Goal: Task Accomplishment & Management: Complete application form

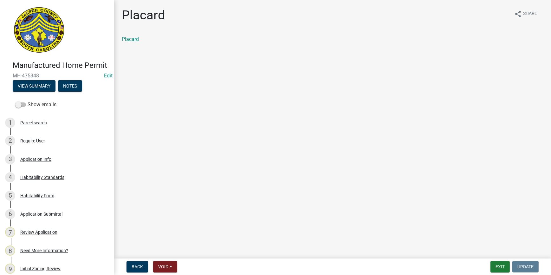
scroll to position [243, 0]
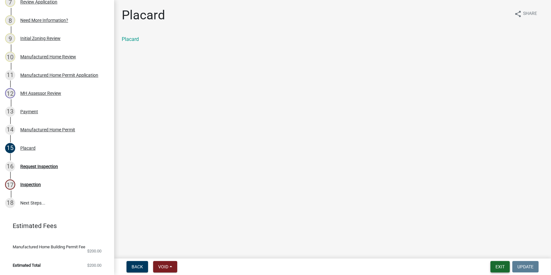
click at [495, 266] on button "Exit" at bounding box center [499, 266] width 19 height 11
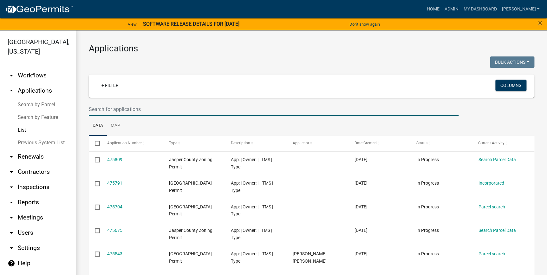
click at [169, 108] on input "text" at bounding box center [274, 109] width 370 height 13
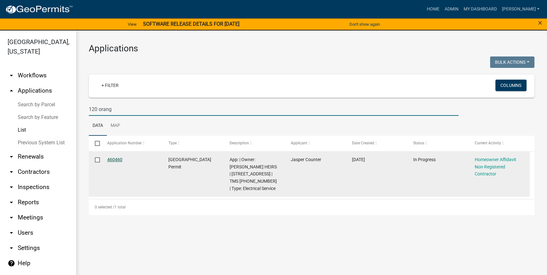
type input "120 orang"
click at [108, 160] on link "460460" at bounding box center [114, 159] width 15 height 5
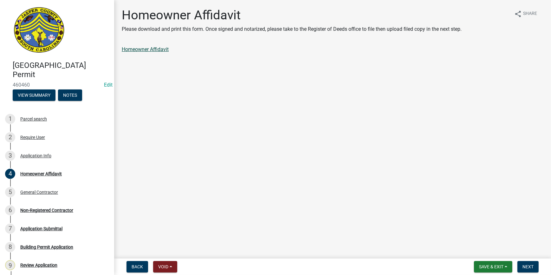
click at [151, 50] on link "Homeowner Affidavit" at bounding box center [145, 49] width 47 height 6
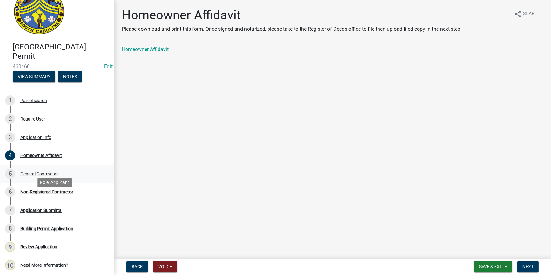
scroll to position [29, 0]
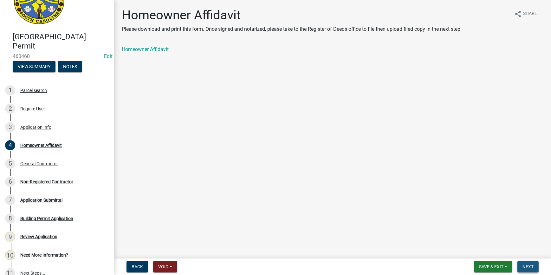
click at [529, 265] on span "Next" at bounding box center [527, 266] width 11 height 5
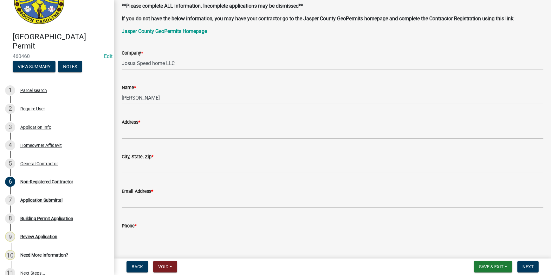
scroll to position [0, 0]
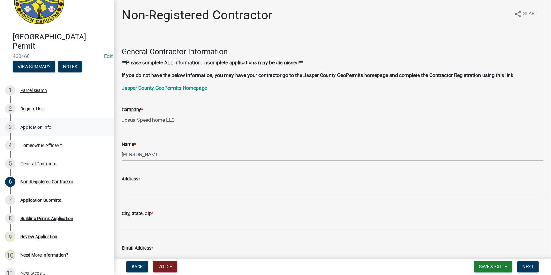
click at [54, 129] on div "3 Application Info" at bounding box center [54, 127] width 99 height 10
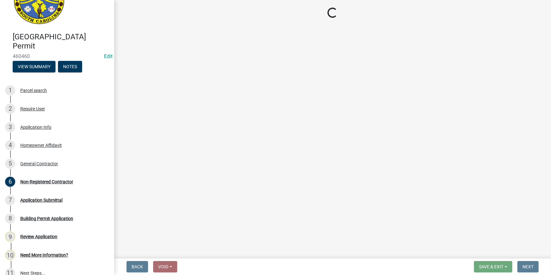
select select "83a29df9-b3ca-487b-b3ec-56d88b03b1fe"
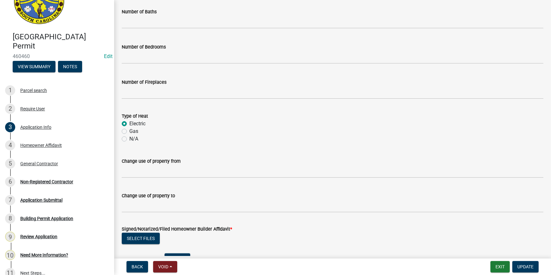
scroll to position [1076, 0]
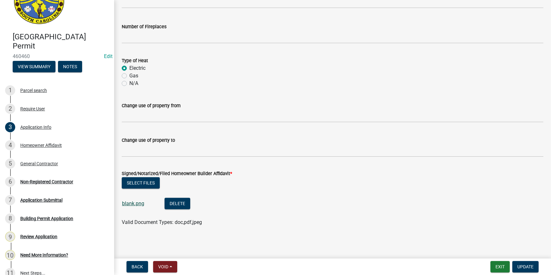
click at [130, 202] on link "blank.png" at bounding box center [133, 203] width 22 height 6
click at [65, 146] on div "4 Homeowner Affidavit" at bounding box center [54, 145] width 99 height 10
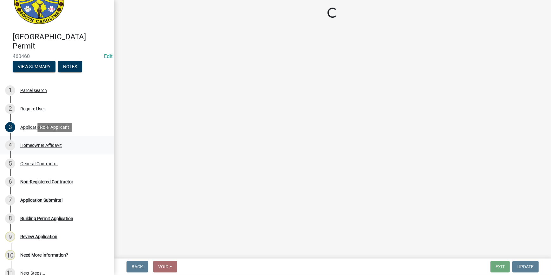
scroll to position [0, 0]
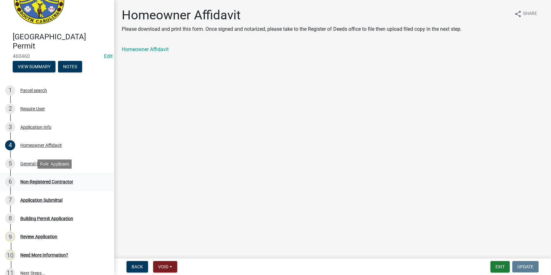
click at [61, 183] on div "Non-Registered Contractor" at bounding box center [46, 181] width 53 height 4
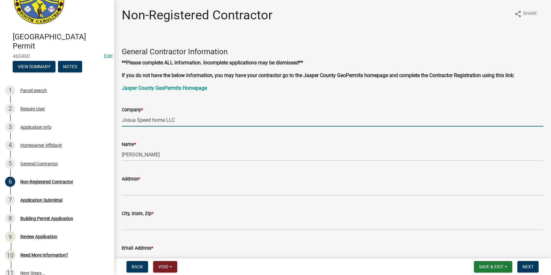
drag, startPoint x: 194, startPoint y: 126, endPoint x: 188, endPoint y: 112, distance: 15.2
click at [190, 114] on input "Josua Speed home LLC" at bounding box center [333, 119] width 422 height 13
drag, startPoint x: 188, startPoint y: 116, endPoint x: 89, endPoint y: 127, distance: 99.5
click at [89, 127] on div "Jasper County Building Permit 460460 Edit View Summary Notes 1 Parcel search 2 …" at bounding box center [275, 137] width 551 height 275
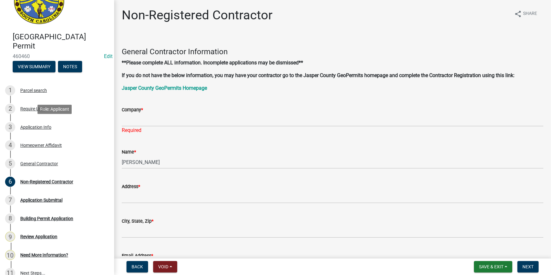
click at [65, 131] on div "3 Application Info" at bounding box center [54, 127] width 99 height 10
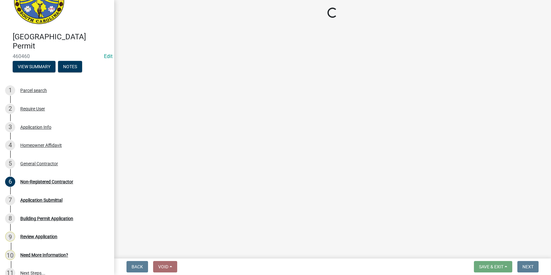
select select "83a29df9-b3ca-487b-b3ec-56d88b03b1fe"
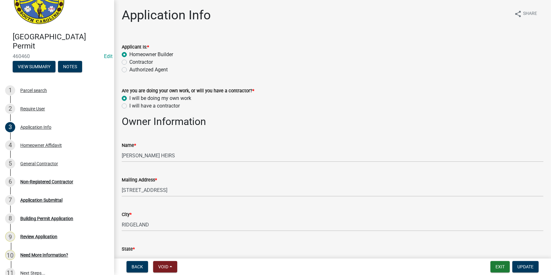
click at [129, 61] on label "Contractor" at bounding box center [140, 62] width 23 height 8
click at [129, 61] on input "Contractor" at bounding box center [131, 60] width 4 height 4
radio input "true"
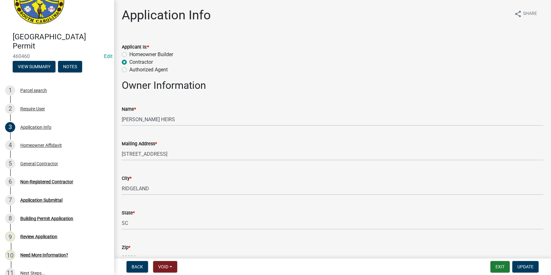
click at [129, 54] on label "Homeowner Builder" at bounding box center [151, 55] width 44 height 8
click at [129, 54] on input "Homeowner Builder" at bounding box center [131, 53] width 4 height 4
radio input "true"
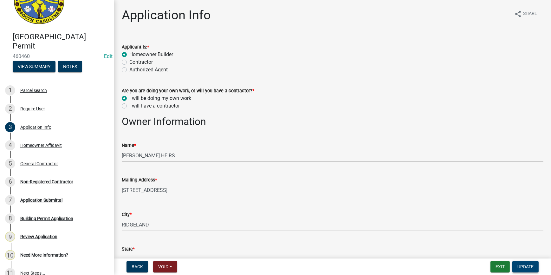
click at [528, 266] on span "Update" at bounding box center [525, 266] width 16 height 5
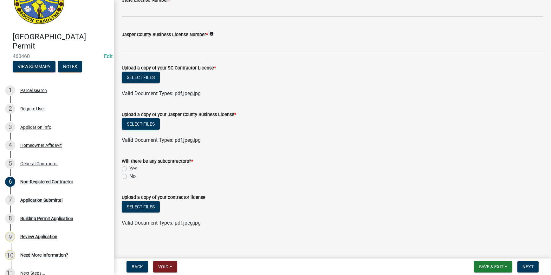
scroll to position [318, 0]
click at [64, 142] on div "4 Homeowner Affidavit" at bounding box center [54, 145] width 99 height 10
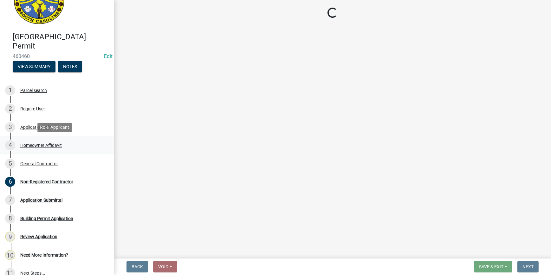
scroll to position [0, 0]
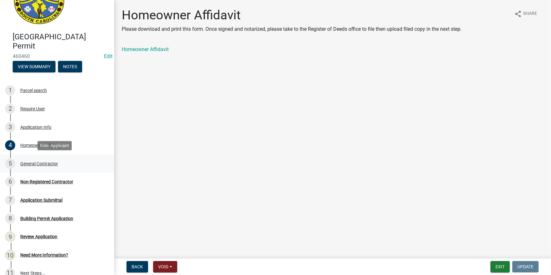
click at [60, 161] on div "5 General Contractor" at bounding box center [54, 163] width 99 height 10
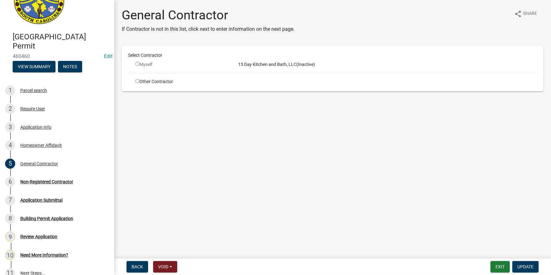
click at [137, 63] on input "radio" at bounding box center [137, 64] width 4 height 4
radio input "false"
click at [74, 177] on div "6 Non-Registered Contractor" at bounding box center [54, 182] width 99 height 10
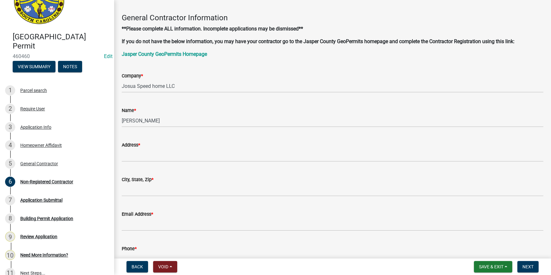
scroll to position [1, 0]
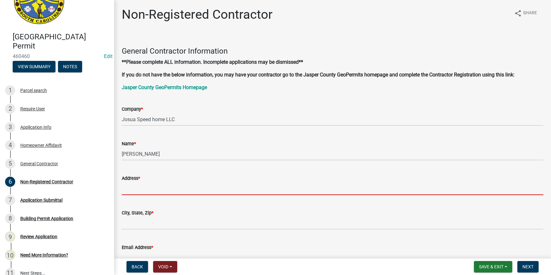
click at [151, 189] on input "Address *" at bounding box center [333, 188] width 422 height 13
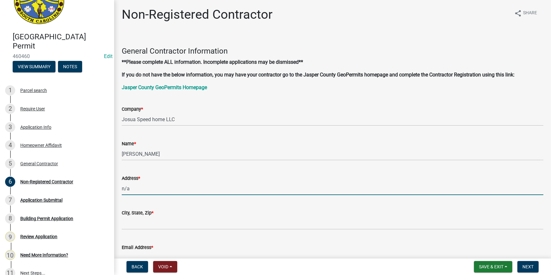
type input "n/a"
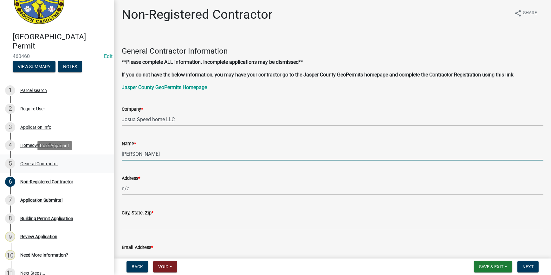
drag, startPoint x: 155, startPoint y: 158, endPoint x: 82, endPoint y: 141, distance: 75.2
click at [92, 158] on div "Jasper County Building Permit 460460 Edit View Summary Notes 1 Parcel search 2 …" at bounding box center [275, 137] width 551 height 275
type input "n/a"
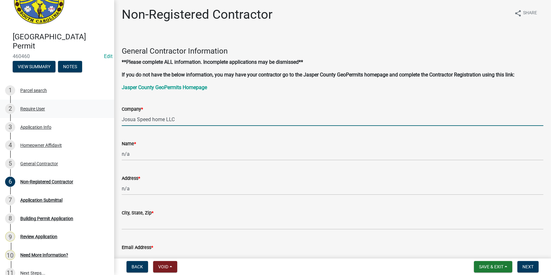
drag, startPoint x: 203, startPoint y: 114, endPoint x: 102, endPoint y: 113, distance: 101.1
click at [104, 115] on div "Jasper County Building Permit 460460 Edit View Summary Notes 1 Parcel search 2 …" at bounding box center [275, 137] width 551 height 275
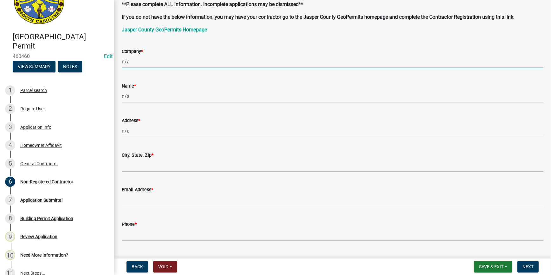
type input "n/a"
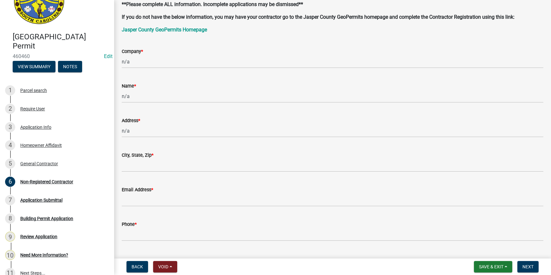
click at [352, 120] on div "Address *" at bounding box center [333, 121] width 422 height 8
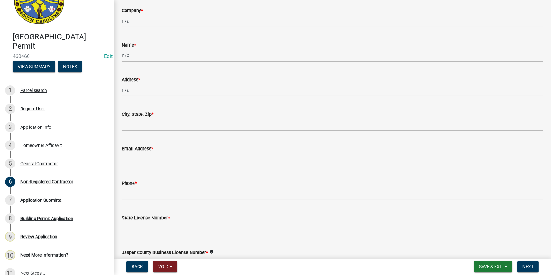
scroll to position [145, 0]
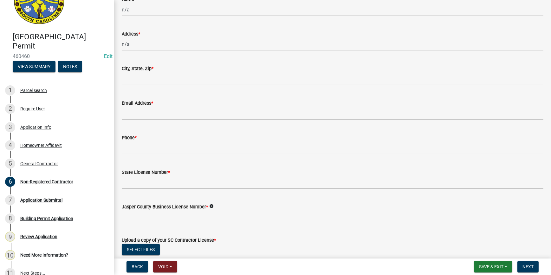
click at [144, 79] on input "City, State, Zip *" at bounding box center [333, 78] width 422 height 13
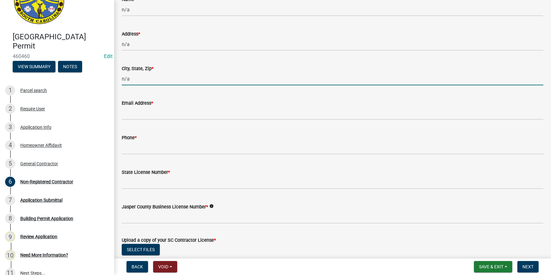
type input "n/a"
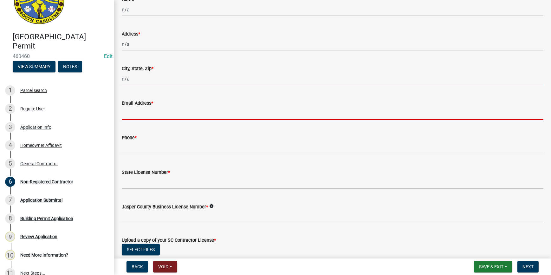
click at [136, 118] on input "Email Address *" at bounding box center [333, 113] width 422 height 13
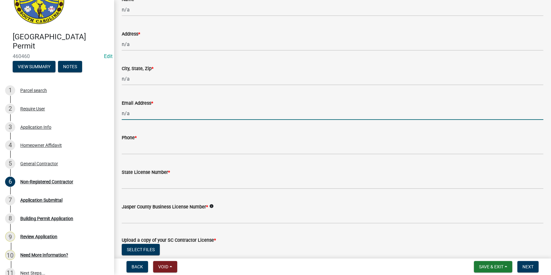
type input "n/a@gmail.com"
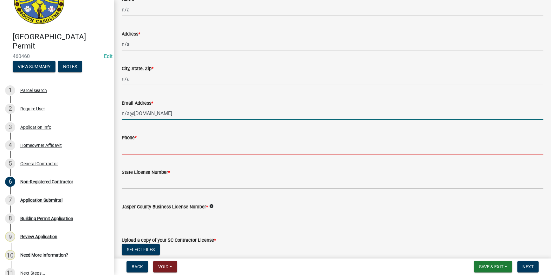
type input "8432581123"
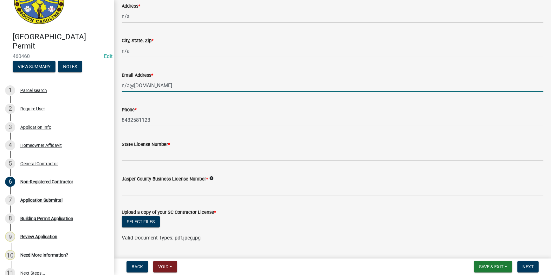
scroll to position [203, 0]
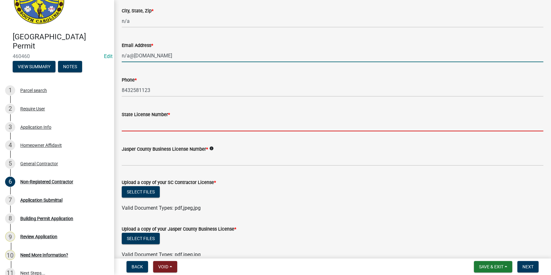
click at [164, 126] on input "State License Number *" at bounding box center [333, 124] width 422 height 13
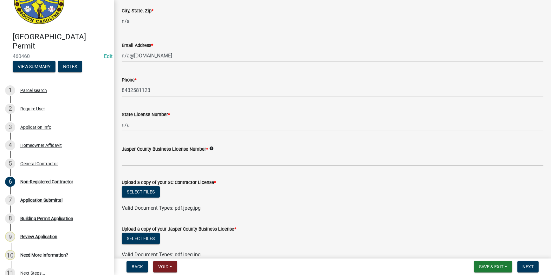
type input "n/a"
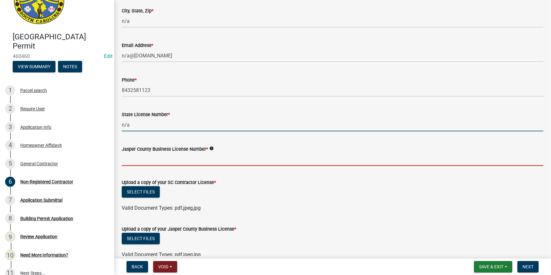
click at [122, 165] on input "Jasper County Business License Number *" at bounding box center [333, 159] width 422 height 13
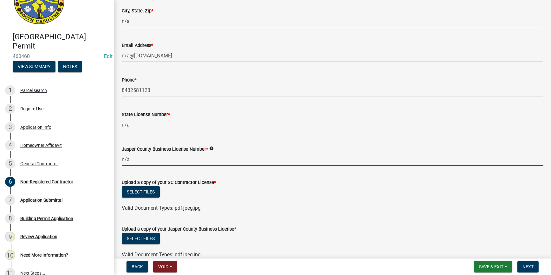
scroll to position [318, 0]
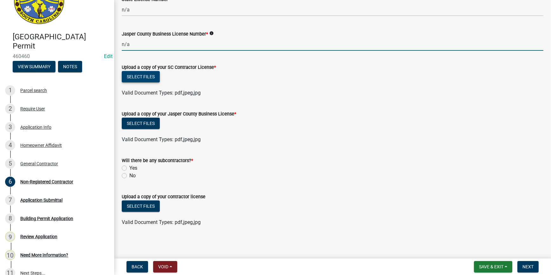
type input "n/a"
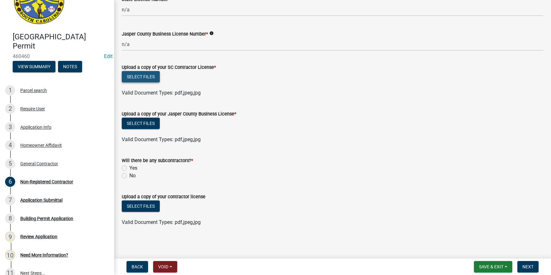
click at [141, 74] on button "Select files" at bounding box center [141, 76] width 38 height 11
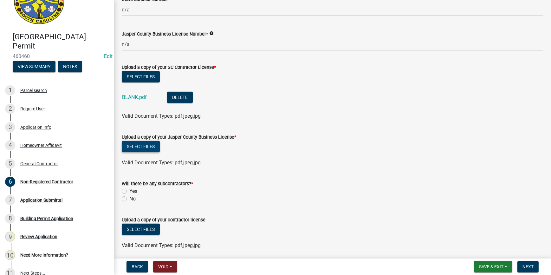
click at [131, 147] on button "Select files" at bounding box center [141, 146] width 38 height 11
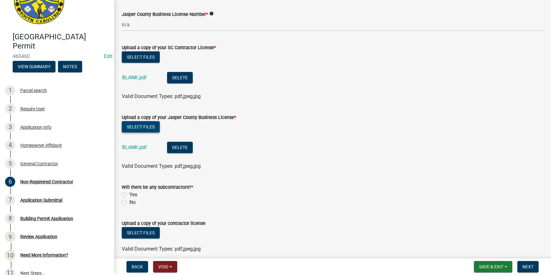
scroll to position [346, 0]
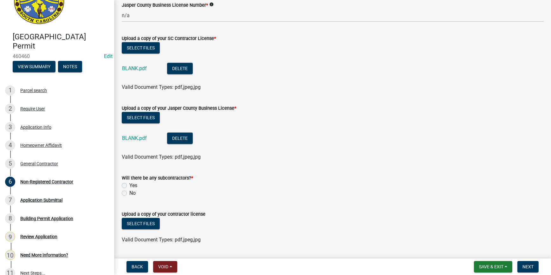
click at [129, 193] on label "No" at bounding box center [132, 193] width 6 height 8
click at [129, 193] on input "No" at bounding box center [131, 191] width 4 height 4
radio input "true"
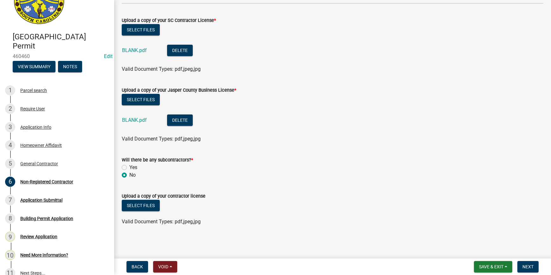
scroll to position [364, 0]
click at [524, 266] on span "Next" at bounding box center [527, 266] width 11 height 5
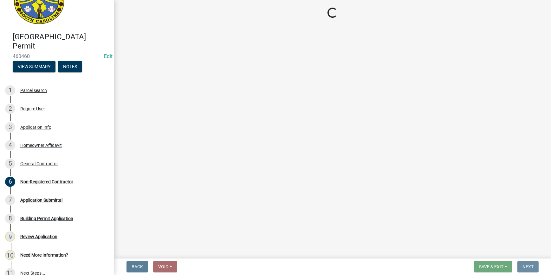
scroll to position [0, 0]
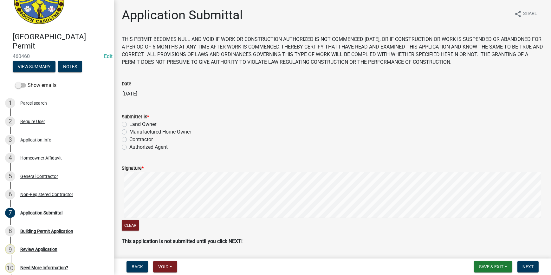
click at [129, 133] on label "Manufactured Home Owner" at bounding box center [160, 132] width 62 height 8
click at [129, 132] on input "Manufactured Home Owner" at bounding box center [131, 130] width 4 height 4
radio input "true"
click at [367, 140] on wm-data-entity-input-list "THIS PERMIT BECOMES NULL AND VOID IF WORK OR CONSTRUCTION AUTHORIZED IS NOT COM…" at bounding box center [333, 142] width 422 height 215
drag, startPoint x: 334, startPoint y: 152, endPoint x: 403, endPoint y: 124, distance: 74.0
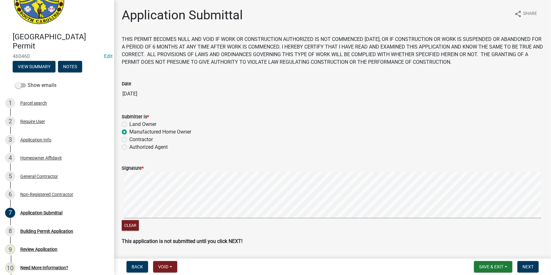
click at [411, 150] on wm-data-entity-input "Submitter is * Land Owner Manufactured Home Owner Contractor Authorized Agent" at bounding box center [333, 130] width 422 height 51
drag, startPoint x: 527, startPoint y: 61, endPoint x: 551, endPoint y: 53, distance: 26.1
click at [551, 53] on html "Internet Explorer does NOT work with GeoPermits. Get a new browser for more sec…" at bounding box center [275, 137] width 551 height 275
click at [551, 67] on html "Internet Explorer does NOT work with GeoPermits. Get a new browser for more sec…" at bounding box center [275, 137] width 551 height 275
click at [451, 234] on wm-data-entity-input "Signature * Clear" at bounding box center [333, 197] width 422 height 81
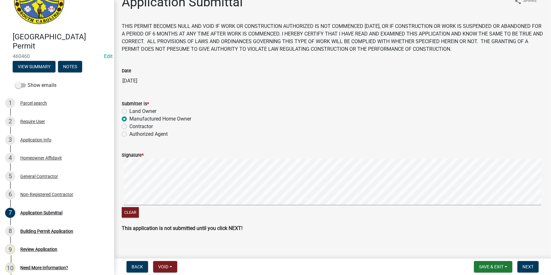
scroll to position [19, 0]
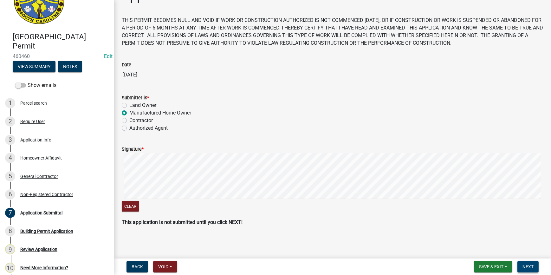
click at [529, 263] on button "Next" at bounding box center [527, 266] width 21 height 11
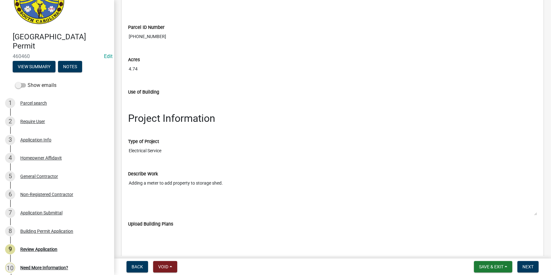
scroll to position [893, 0]
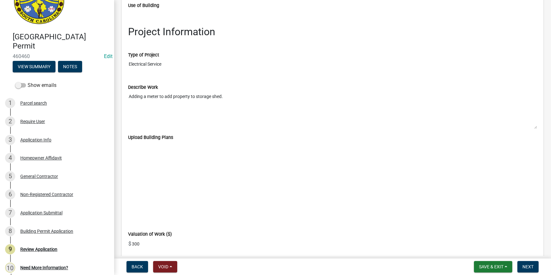
click at [526, 260] on nav "Back Void Withdraw Lock Expire Void Save & Exit Save Save & Exit Next" at bounding box center [332, 266] width 437 height 16
click at [527, 268] on span "Next" at bounding box center [527, 266] width 11 height 5
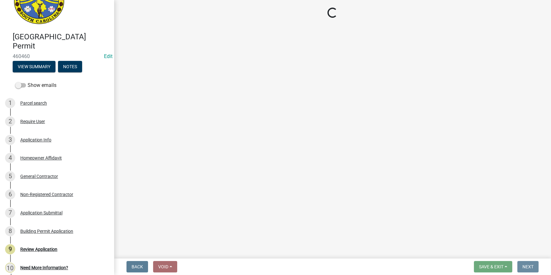
scroll to position [0, 0]
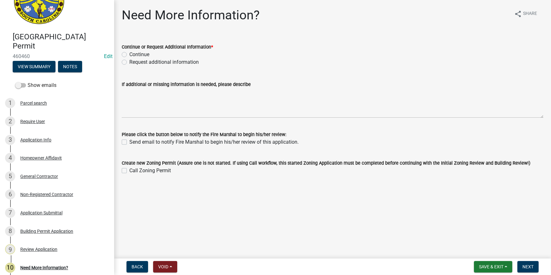
click at [127, 56] on div "Continue" at bounding box center [333, 55] width 422 height 8
drag, startPoint x: 122, startPoint y: 55, endPoint x: 139, endPoint y: 67, distance: 20.2
click at [129, 55] on label "Continue" at bounding box center [139, 55] width 20 height 8
click at [129, 55] on input "Continue" at bounding box center [131, 53] width 4 height 4
radio input "true"
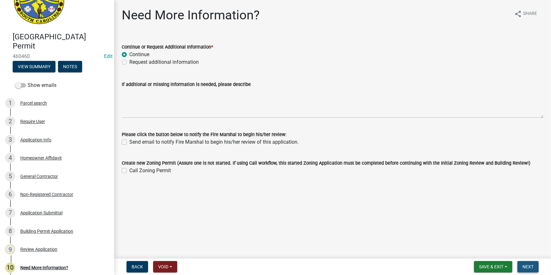
click at [526, 266] on span "Next" at bounding box center [527, 266] width 11 height 5
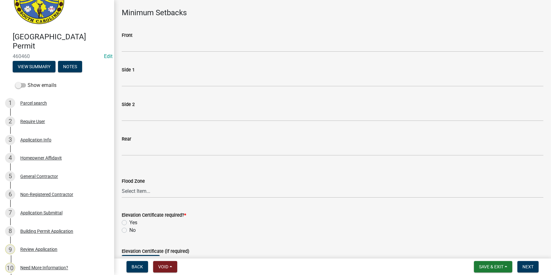
scroll to position [115, 0]
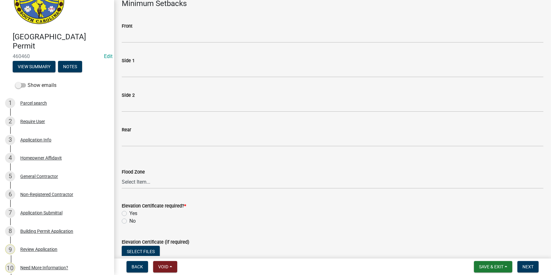
click at [120, 184] on div "Flood Zone Select Item... A AE X Shaded X N/A" at bounding box center [332, 170] width 431 height 37
click at [141, 182] on select "Select Item... A AE X Shaded X N/A" at bounding box center [333, 182] width 422 height 13
click at [122, 176] on select "Select Item... A AE X Shaded X N/A" at bounding box center [333, 182] width 422 height 13
select select "ce624d28-693e-44a6-9022-b5351fe15fcb"
click at [129, 219] on label "No" at bounding box center [132, 221] width 6 height 8
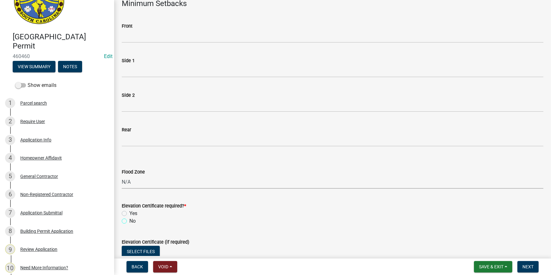
click at [129, 219] on input "No" at bounding box center [131, 219] width 4 height 4
radio input "true"
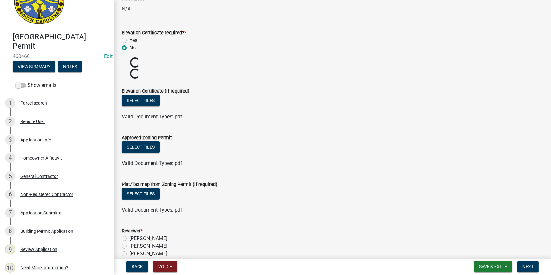
scroll to position [345, 0]
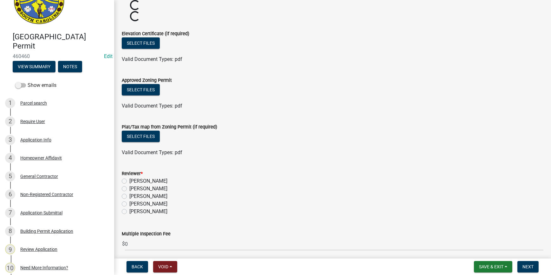
click at [129, 200] on label "Stephanie Oviedo" at bounding box center [148, 204] width 38 height 8
click at [129, 200] on input "Stephanie Oviedo" at bounding box center [131, 202] width 4 height 4
radio input "true"
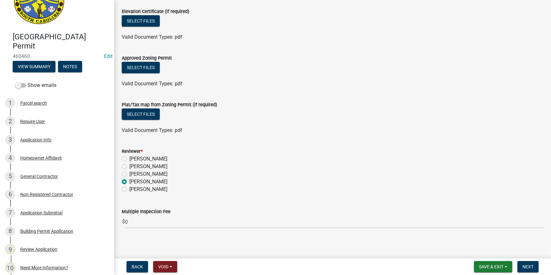
click at [129, 159] on label "Ciara Chapman" at bounding box center [148, 159] width 38 height 8
click at [129, 159] on input "Ciara Chapman" at bounding box center [131, 157] width 4 height 4
radio input "true"
click at [531, 265] on span "Next" at bounding box center [527, 266] width 11 height 5
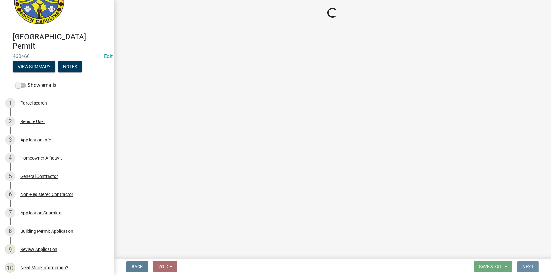
scroll to position [0, 0]
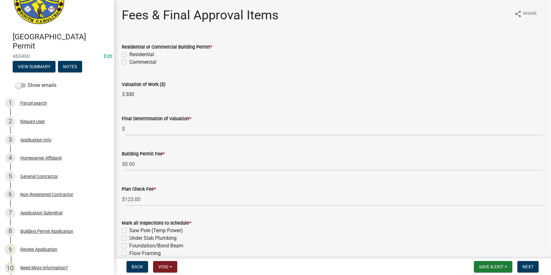
click at [129, 55] on label "Residential" at bounding box center [141, 55] width 25 height 8
click at [129, 55] on input "Residential" at bounding box center [131, 53] width 4 height 4
radio input "true"
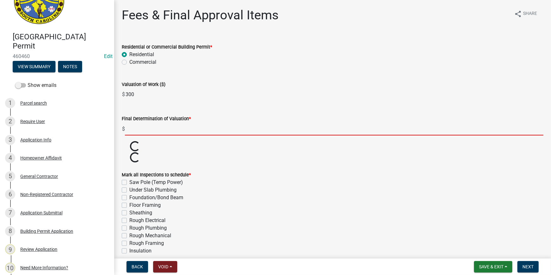
click at [150, 132] on input "text" at bounding box center [334, 128] width 418 height 13
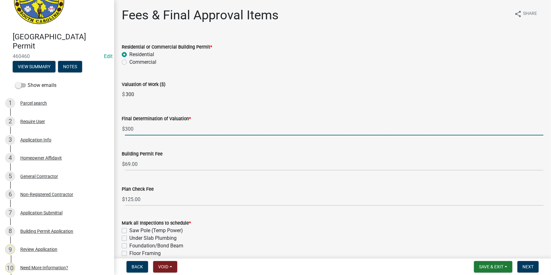
type input "300"
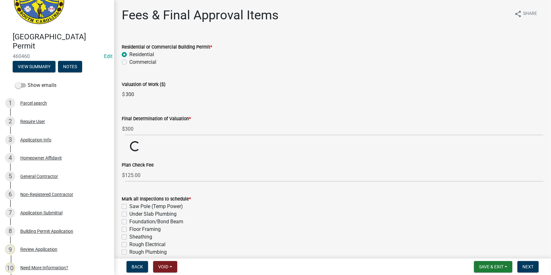
click at [313, 155] on wm-data-entity-input-list "Residential or Commercial Building Permit * Residential Commercial Valuation of…" at bounding box center [333, 199] width 422 height 329
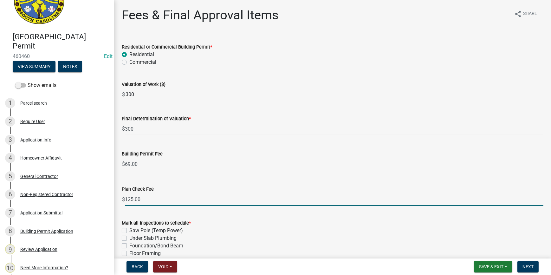
drag, startPoint x: 145, startPoint y: 202, endPoint x: 114, endPoint y: 196, distance: 31.8
click at [114, 196] on div "Fees & Final Approval Items share Share Residential or Commercial Building Perm…" at bounding box center [332, 201] width 437 height 387
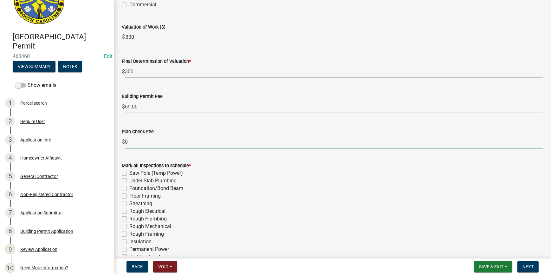
scroll to position [115, 0]
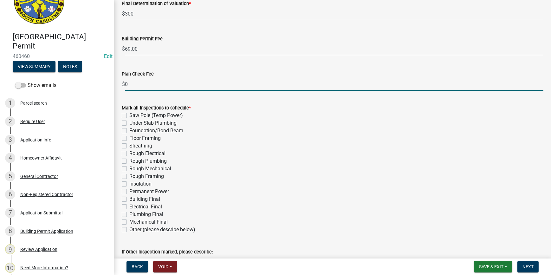
type input "0"
click at [129, 227] on label "Other (please describe below)" at bounding box center [162, 230] width 66 height 8
click at [129, 227] on input "Other (please describe below)" at bounding box center [131, 228] width 4 height 4
checkbox input "true"
checkbox input "false"
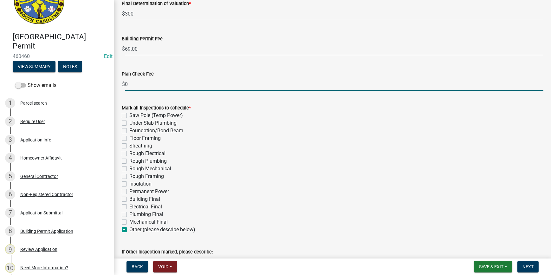
checkbox input "false"
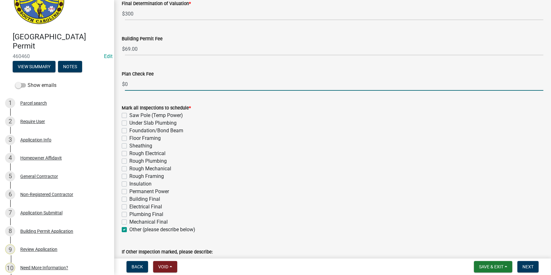
checkbox input "false"
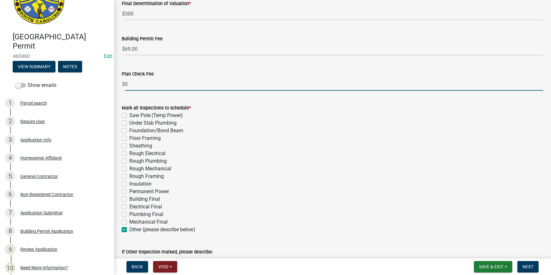
checkbox input "false"
checkbox input "true"
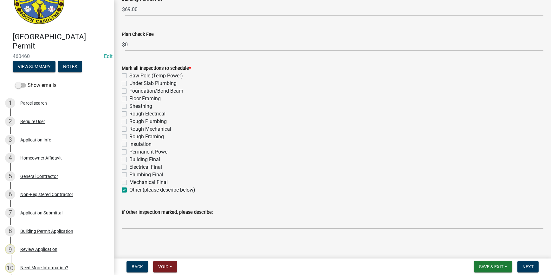
scroll to position [157, 0]
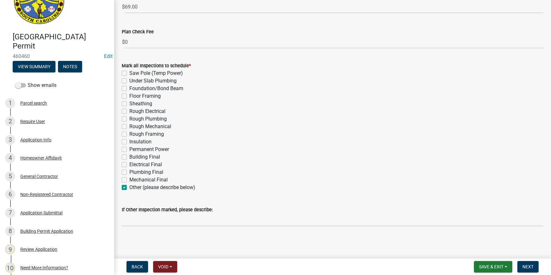
click at [129, 149] on label "Permanent Power" at bounding box center [149, 149] width 40 height 8
click at [129, 149] on input "Permanent Power" at bounding box center [131, 147] width 4 height 4
checkbox input "true"
checkbox input "false"
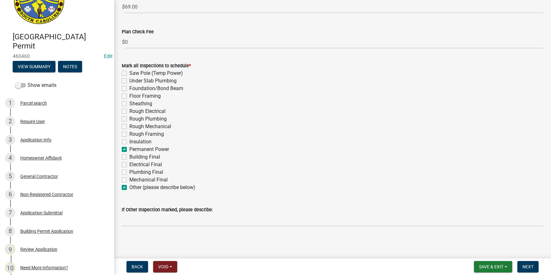
checkbox input "false"
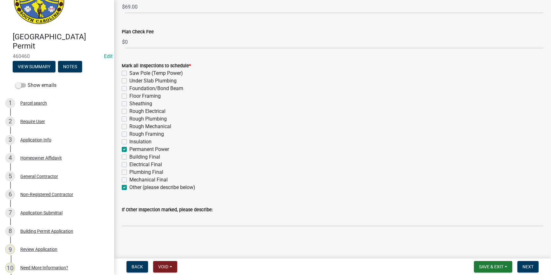
checkbox input "false"
checkbox input "true"
checkbox input "false"
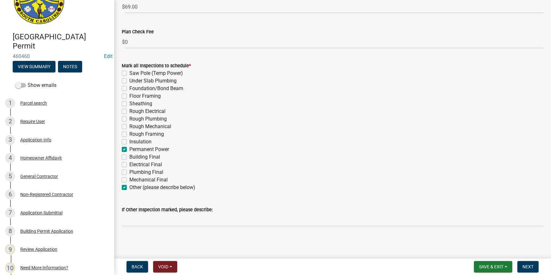
checkbox input "false"
click at [129, 186] on label "Other (please describe below)" at bounding box center [162, 188] width 66 height 8
click at [129, 186] on input "Other (please describe below)" at bounding box center [131, 186] width 4 height 4
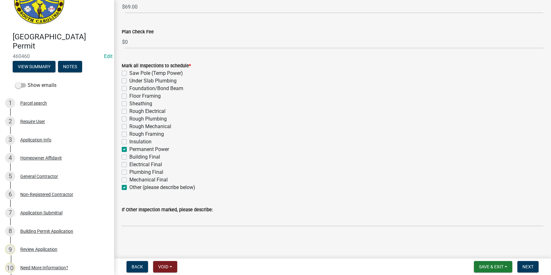
checkbox input "false"
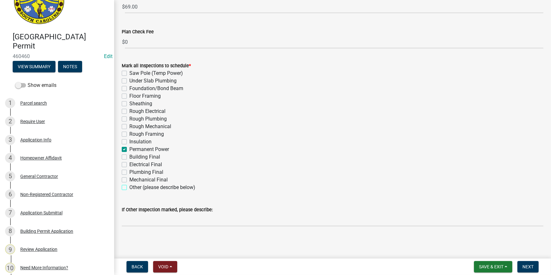
checkbox input "false"
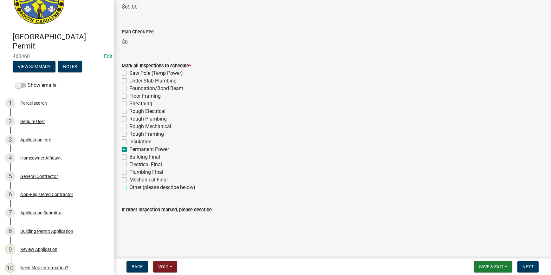
checkbox input "false"
checkbox input "true"
checkbox input "false"
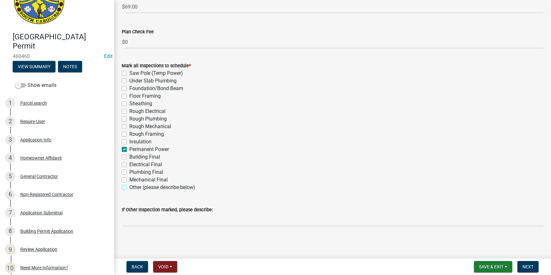
checkbox input "false"
click at [529, 268] on span "Next" at bounding box center [527, 266] width 11 height 5
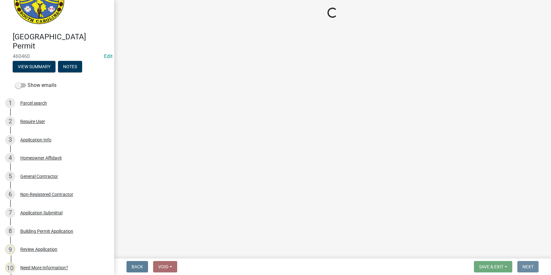
scroll to position [0, 0]
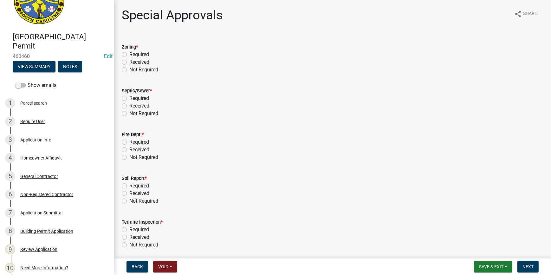
click at [129, 71] on label "Not Required" at bounding box center [143, 70] width 29 height 8
click at [129, 70] on input "Not Required" at bounding box center [131, 68] width 4 height 4
radio input "true"
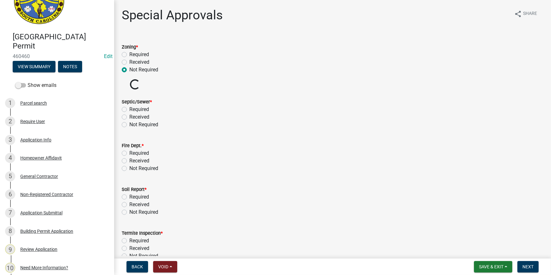
click at [129, 126] on label "Not Required" at bounding box center [143, 125] width 29 height 8
click at [129, 125] on input "Not Required" at bounding box center [131, 123] width 4 height 4
radio input "true"
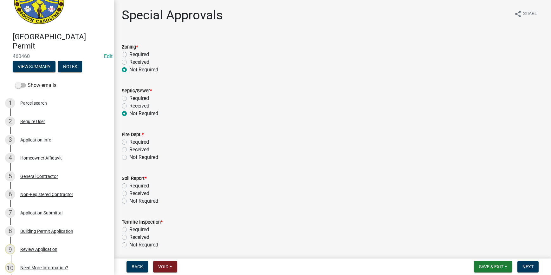
click at [129, 157] on label "Not Required" at bounding box center [143, 157] width 29 height 8
click at [129, 157] on input "Not Required" at bounding box center [131, 155] width 4 height 4
radio input "true"
click at [129, 201] on label "Not Required" at bounding box center [143, 201] width 29 height 8
click at [129, 201] on input "Not Required" at bounding box center [131, 199] width 4 height 4
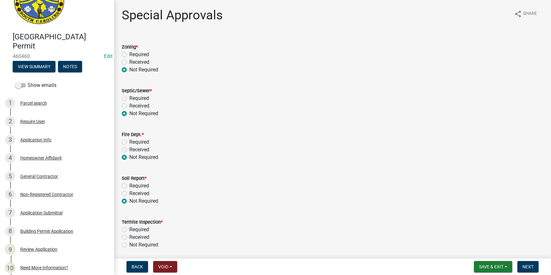
radio input "true"
click at [129, 243] on label "Not Required" at bounding box center [143, 245] width 29 height 8
click at [129, 243] on input "Not Required" at bounding box center [131, 243] width 4 height 4
radio input "true"
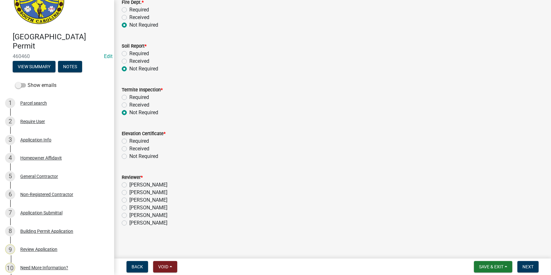
scroll to position [133, 0]
click at [129, 154] on label "Not Required" at bounding box center [143, 156] width 29 height 8
click at [129, 154] on input "Not Required" at bounding box center [131, 154] width 4 height 4
radio input "true"
click at [129, 207] on label "Ciara Chapman" at bounding box center [148, 207] width 38 height 8
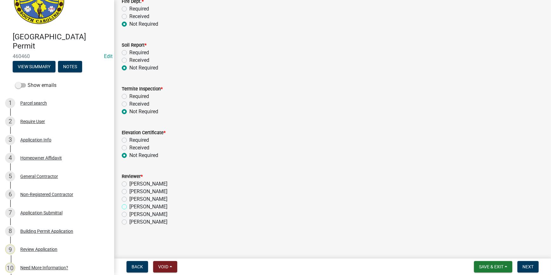
click at [129, 207] on input "Ciara Chapman" at bounding box center [131, 205] width 4 height 4
radio input "true"
click at [530, 270] on button "Next" at bounding box center [527, 266] width 21 height 11
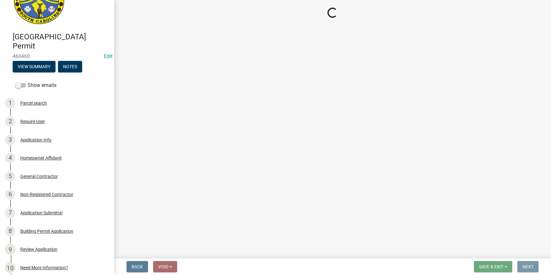
scroll to position [0, 0]
drag, startPoint x: 530, startPoint y: 270, endPoint x: 469, endPoint y: 136, distance: 147.7
click at [469, 136] on main "Loading..." at bounding box center [332, 128] width 437 height 256
select select "3: 3"
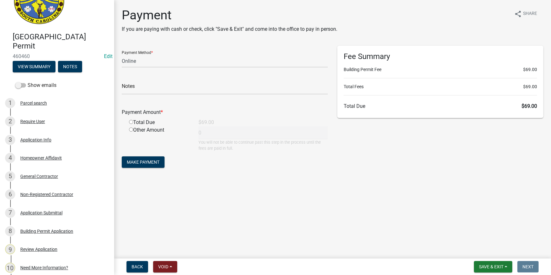
drag, startPoint x: -1, startPoint y: 190, endPoint x: 253, endPoint y: 195, distance: 253.9
click at [253, 195] on main "Payment If you are paying with cash or check, click "Save & Exit" and come into…" at bounding box center [332, 128] width 437 height 256
click at [38, 142] on div "3 Application Info" at bounding box center [54, 140] width 99 height 10
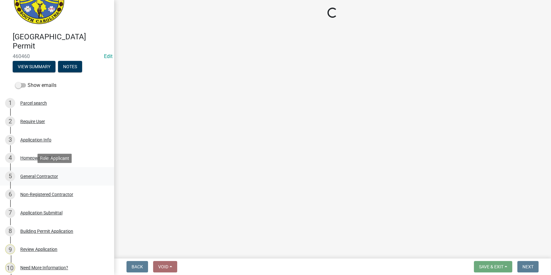
select select "83a29df9-b3ca-487b-b3ec-56d88b03b1fe"
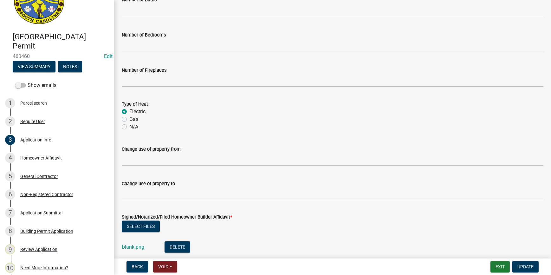
scroll to position [1076, 0]
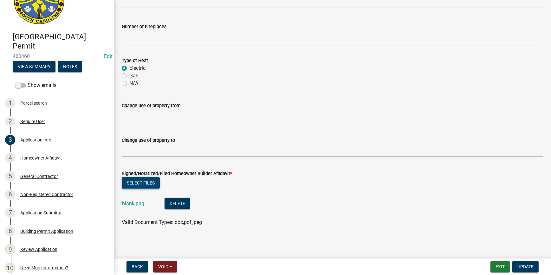
click at [145, 184] on button "Select files" at bounding box center [141, 182] width 38 height 11
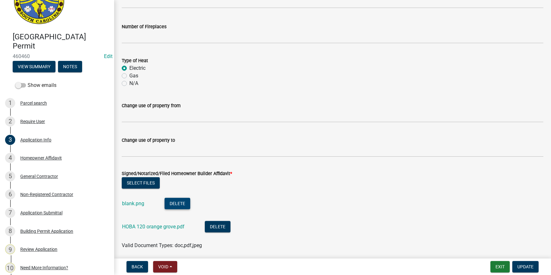
click at [171, 202] on button "Delete" at bounding box center [177, 203] width 26 height 11
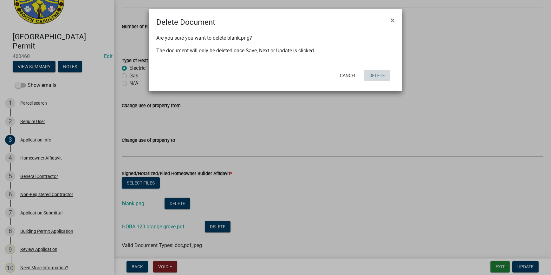
click at [381, 75] on button "Delete" at bounding box center [377, 75] width 26 height 11
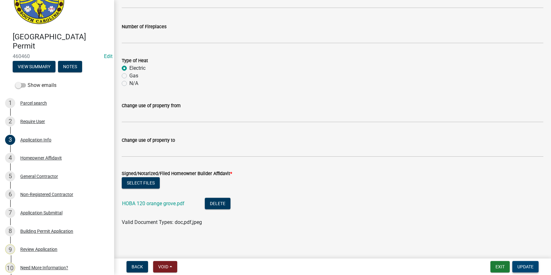
click at [525, 265] on span "Update" at bounding box center [525, 266] width 16 height 5
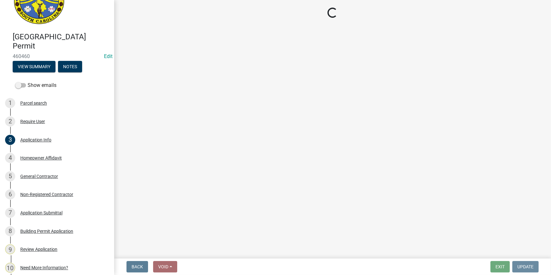
scroll to position [0, 0]
select select "3: 3"
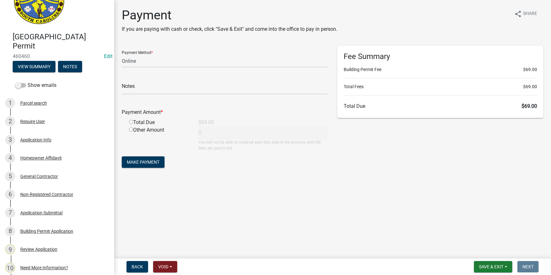
click at [130, 122] on input "radio" at bounding box center [131, 122] width 4 height 4
radio input "true"
type input "69"
click at [143, 161] on span "Make Payment" at bounding box center [143, 161] width 33 height 5
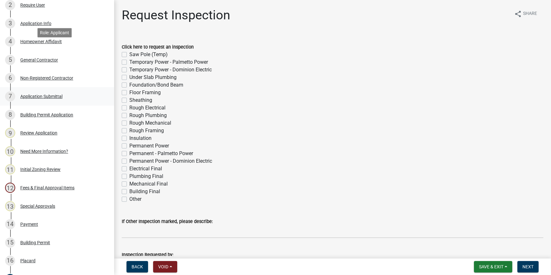
scroll to position [173, 0]
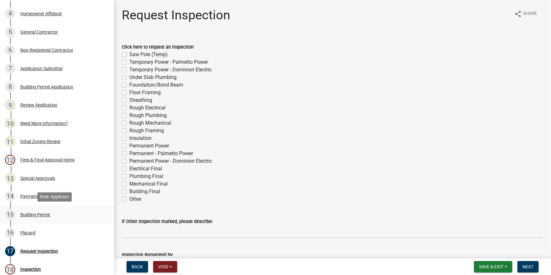
click at [36, 212] on div "Building Permit" at bounding box center [35, 214] width 30 height 4
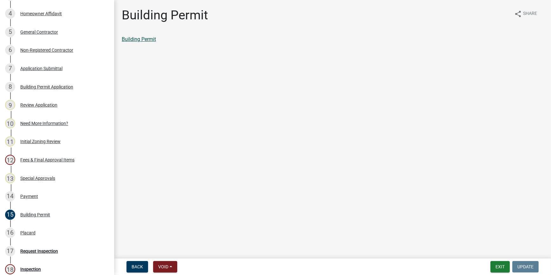
click at [134, 41] on link "Building Permit" at bounding box center [139, 39] width 34 height 6
click at [45, 233] on div "16 Placard" at bounding box center [54, 233] width 99 height 10
click at [135, 40] on link "Placard" at bounding box center [130, 39] width 17 height 6
